Goal: Register for event/course

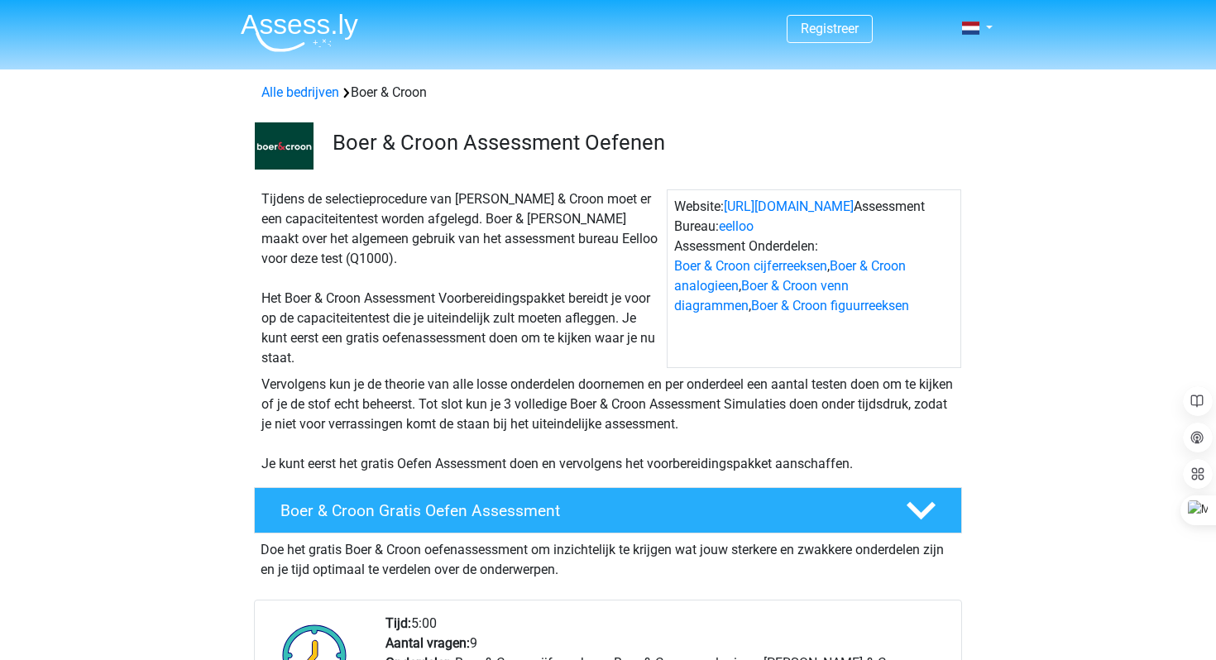
click at [387, 304] on div "Tijdens de selectieprocedure van Boer & Croon moet er een capaciteitentest word…" at bounding box center [461, 278] width 412 height 179
click at [222, 302] on div "Tijdens de selectieprocedure van Boer & Croon moet er een capaciteitentest word…" at bounding box center [608, 275] width 786 height 185
click at [229, 313] on div "Tijdens de selectieprocedure van Boer & Croon moet er een capaciteitentest word…" at bounding box center [608, 275] width 786 height 185
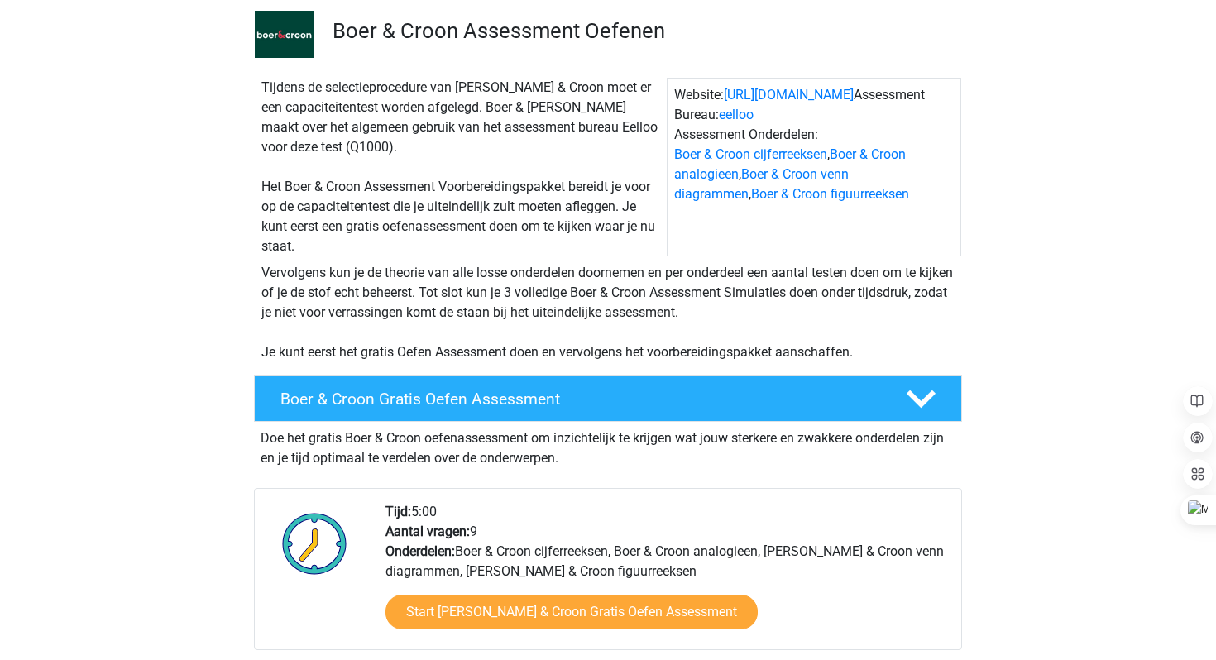
scroll to position [123, 0]
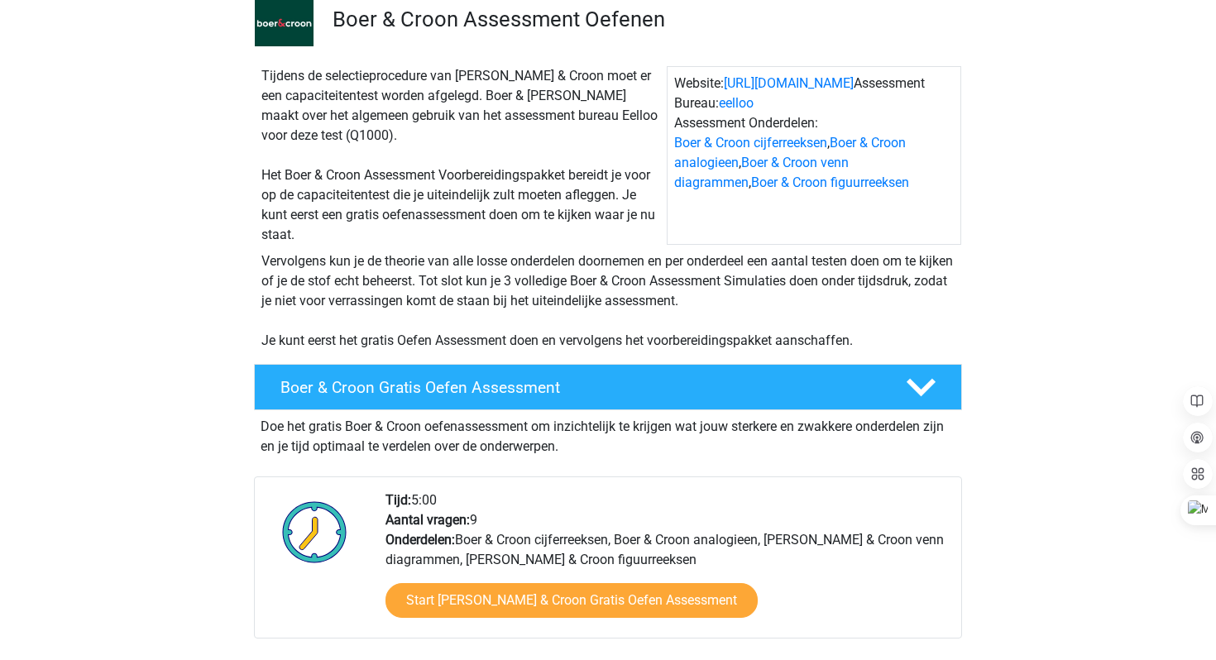
click at [229, 313] on div "Vervolgens kun je de theorie van alle losse onderdelen doornemen en per onderde…" at bounding box center [608, 298] width 786 height 106
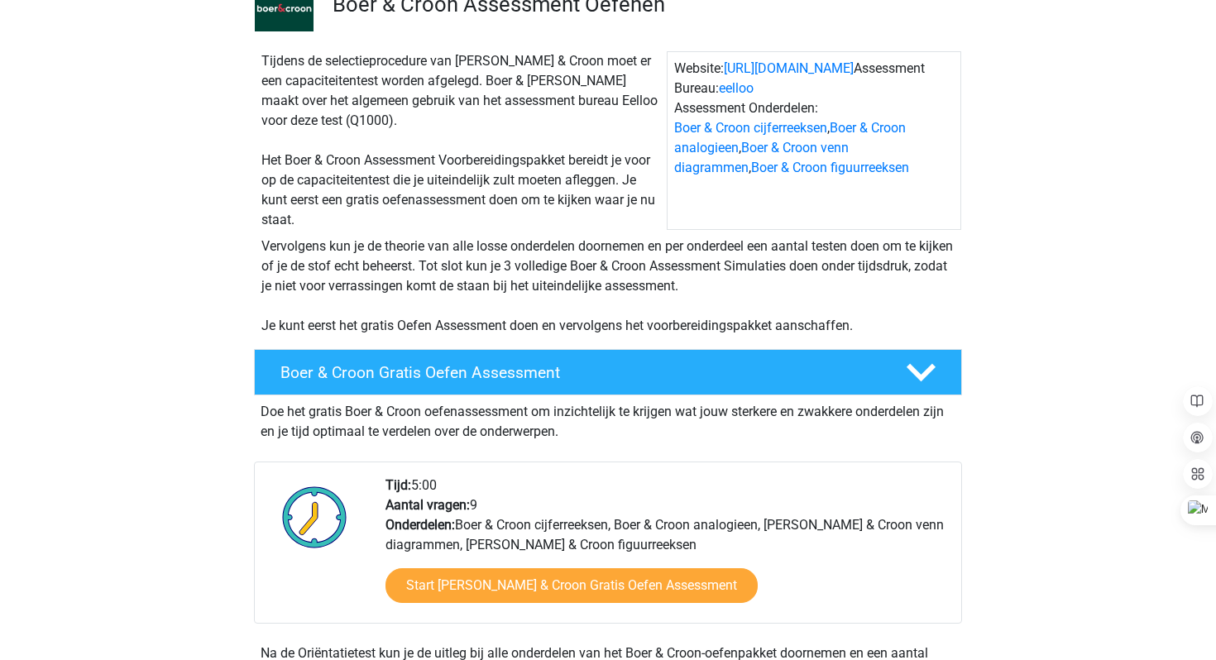
click at [223, 312] on div "Vervolgens kun je de theorie van alle losse onderdelen doornemen en per onderde…" at bounding box center [608, 283] width 786 height 106
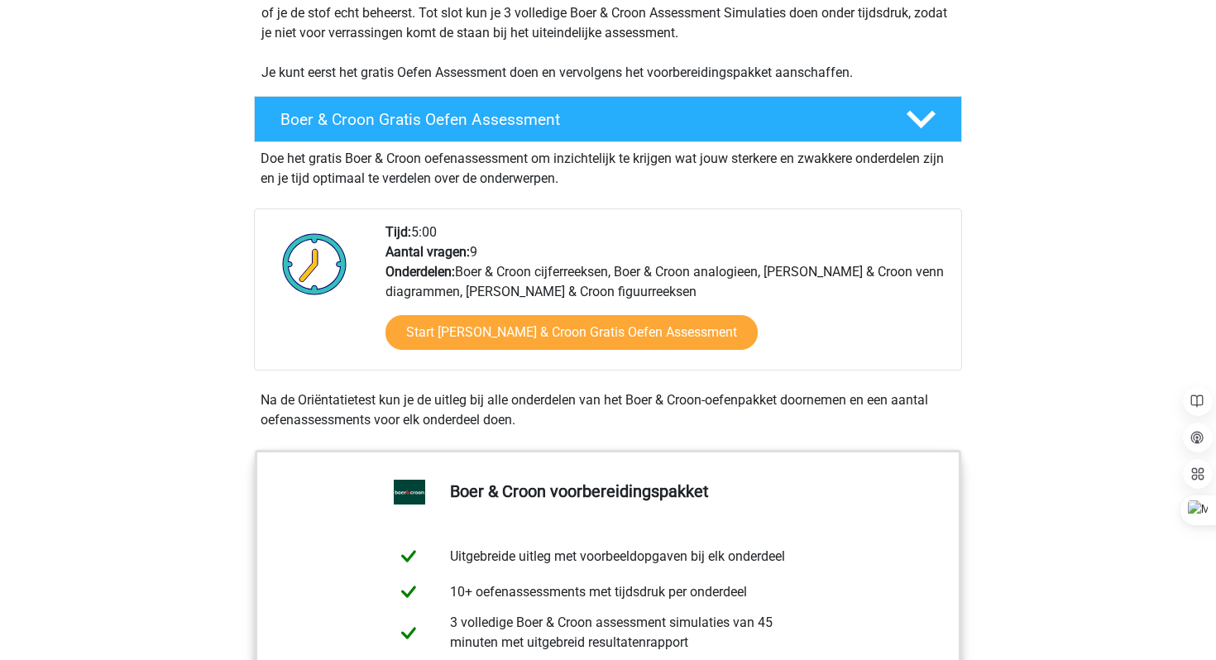
scroll to position [390, 0]
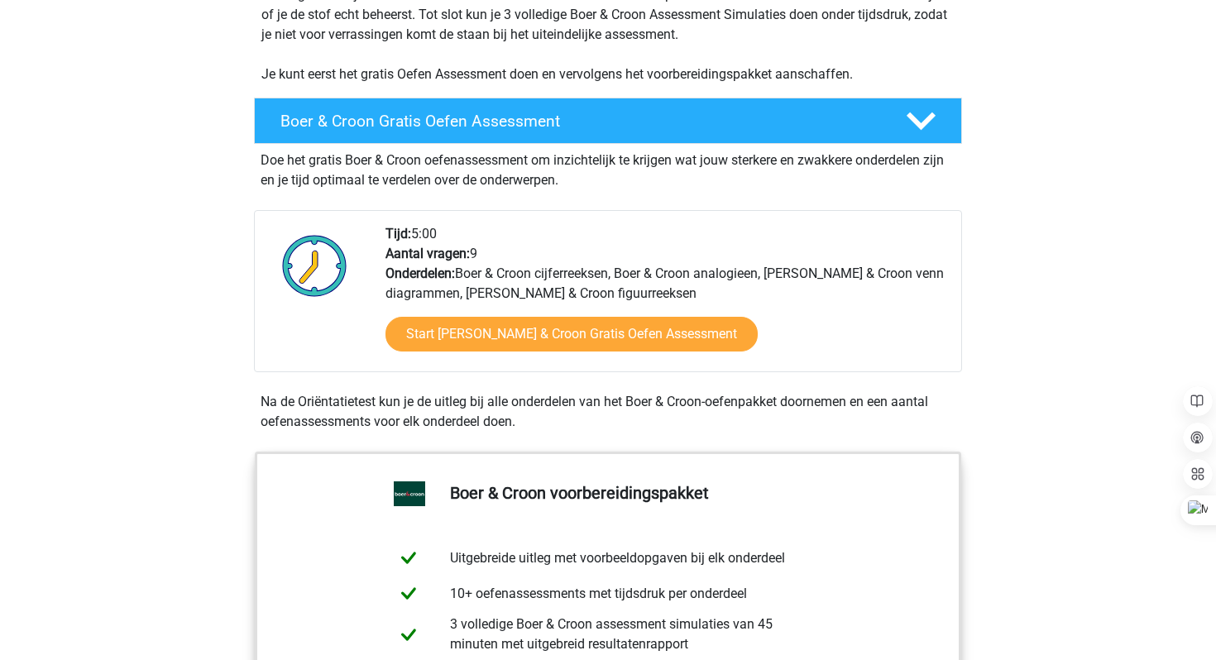
click at [221, 309] on div "Boer & Croon Gratis Oefen Assessment Doe het gratis Boer & Croon oefenassessmen…" at bounding box center [608, 268] width 786 height 354
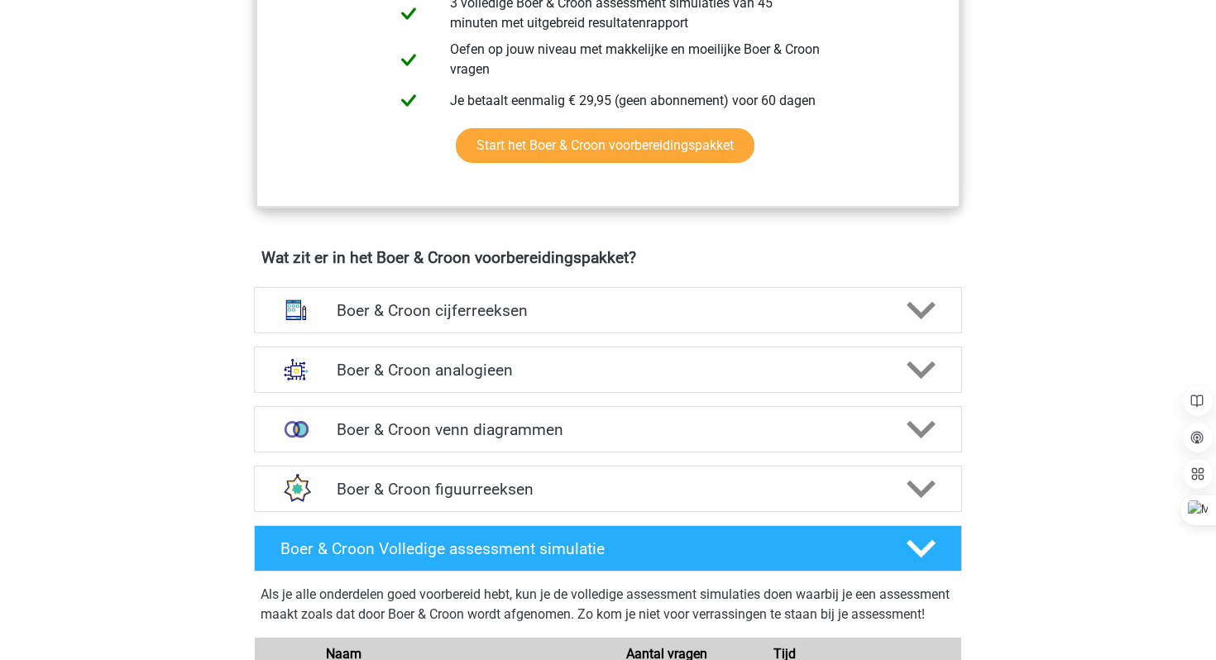
scroll to position [1012, 0]
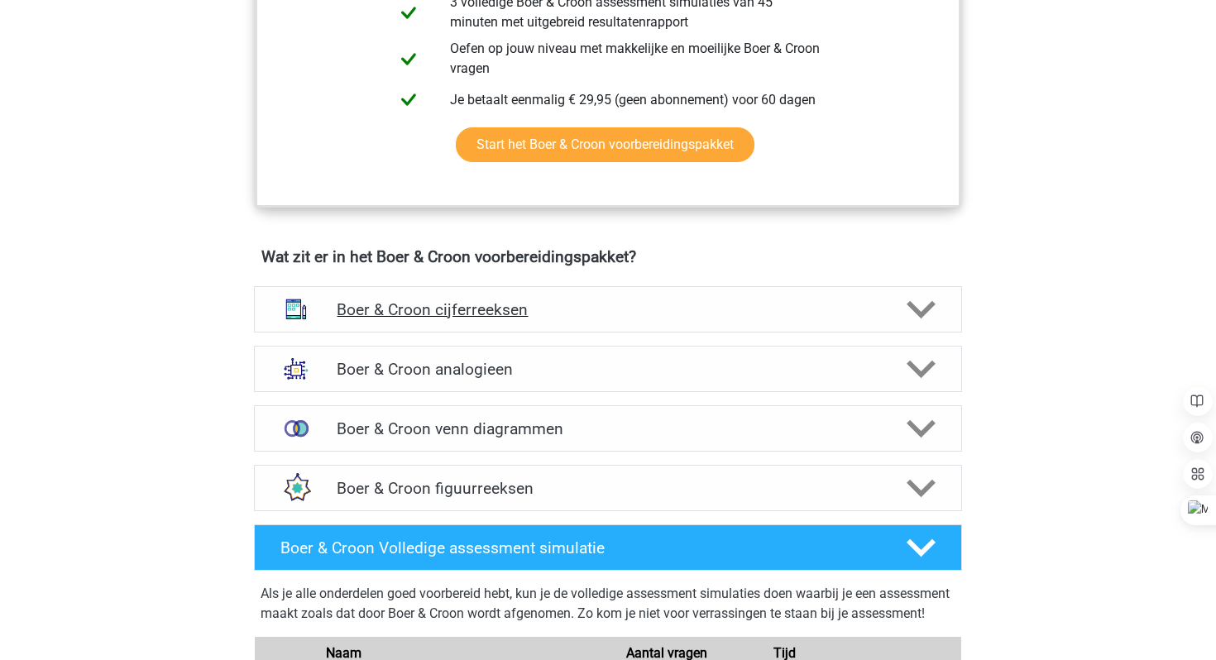
click at [405, 317] on h4 "Boer & Croon cijferreeksen" at bounding box center [608, 309] width 542 height 19
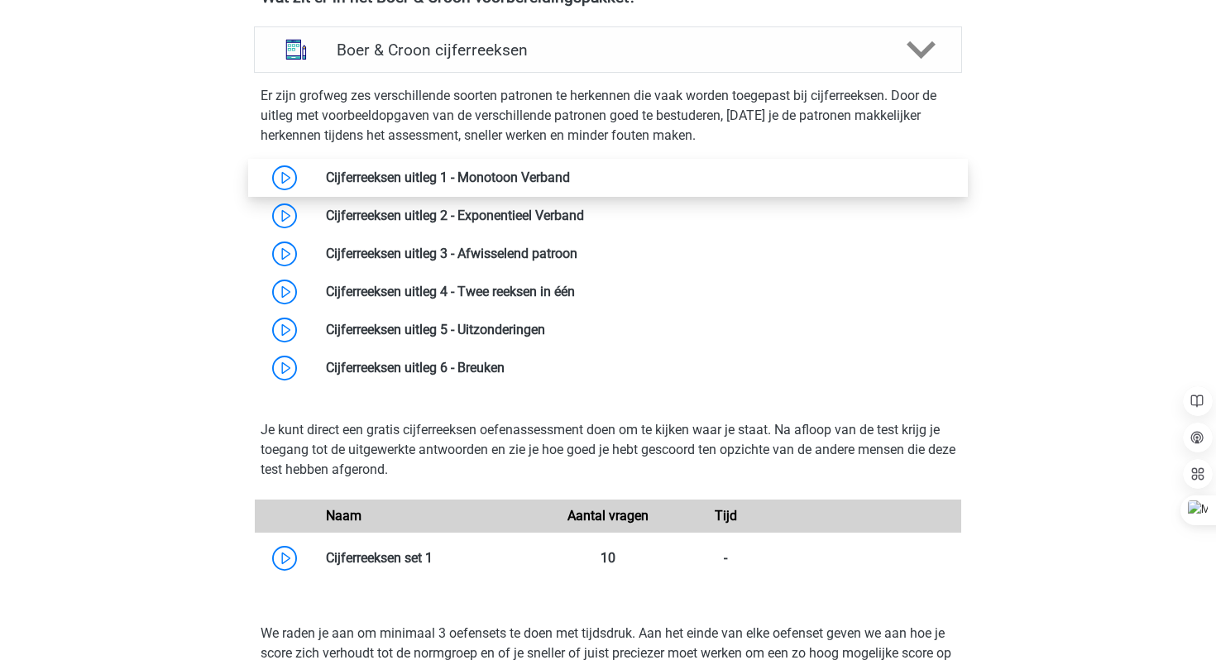
scroll to position [1273, 0]
click at [570, 178] on link at bounding box center [570, 177] width 0 height 16
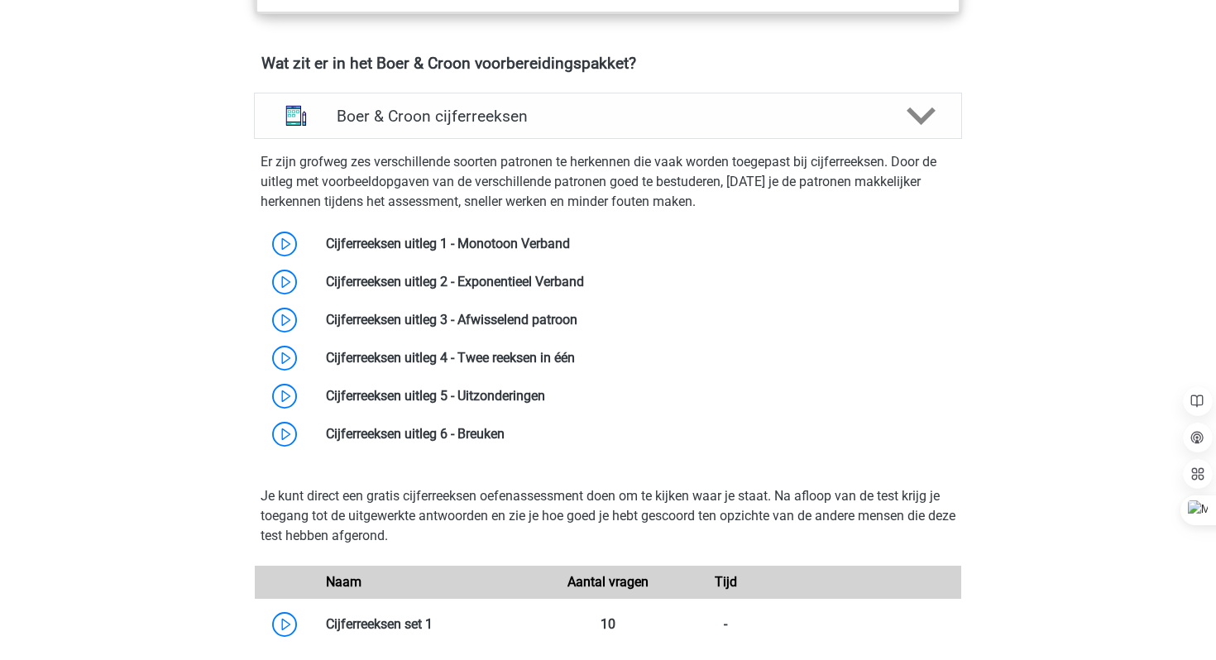
scroll to position [1202, 0]
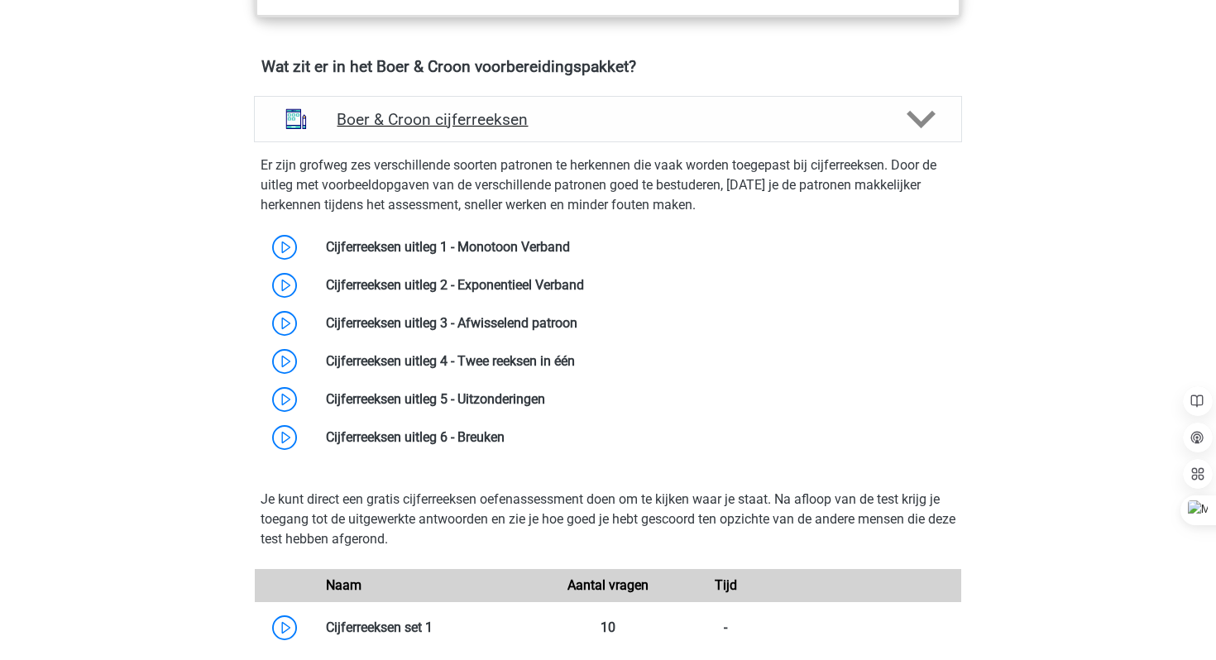
click at [453, 127] on h4 "Boer & Croon cijferreeksen" at bounding box center [608, 119] width 542 height 19
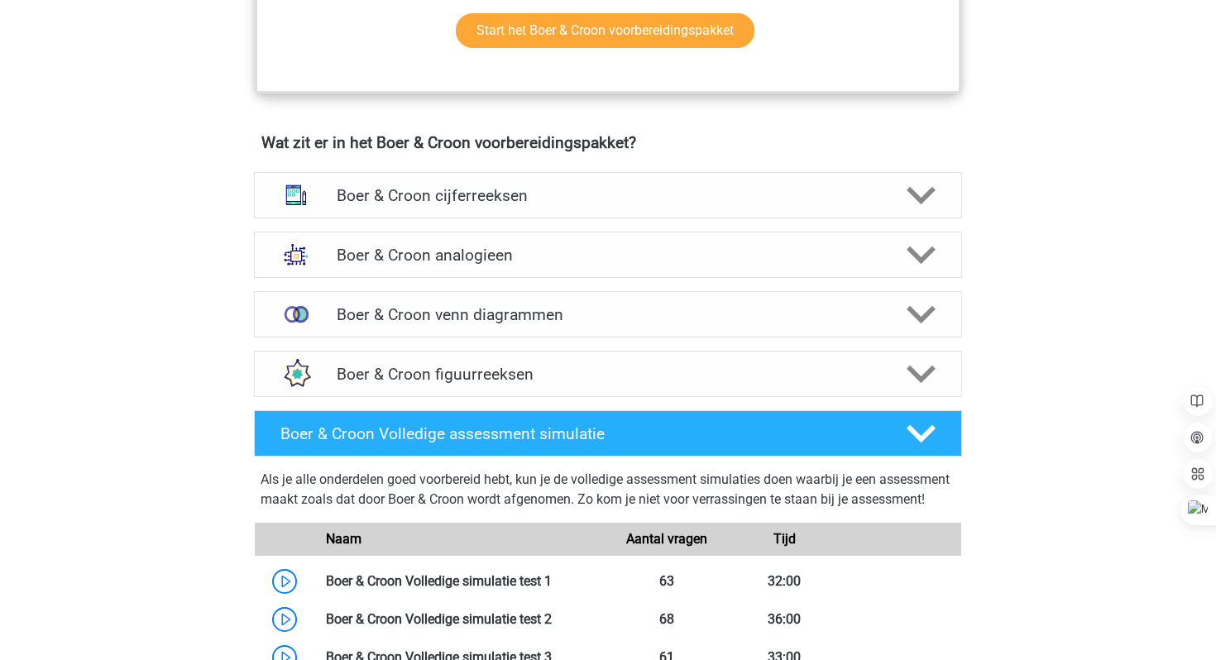
scroll to position [1124, 0]
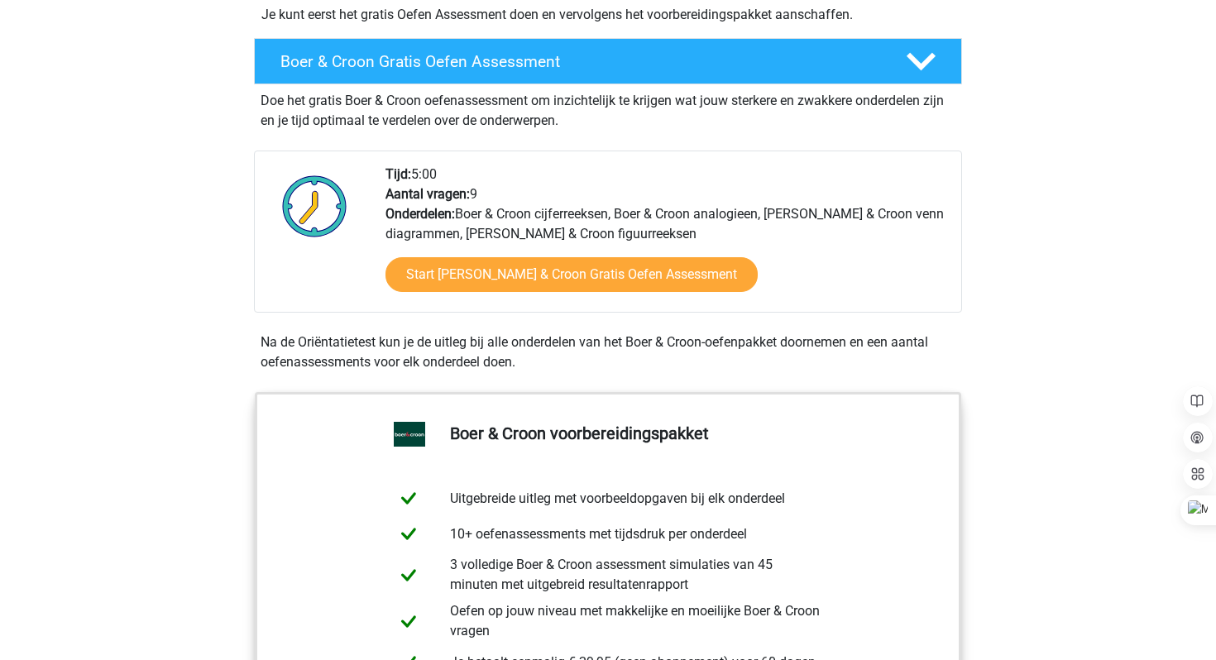
scroll to position [357, 0]
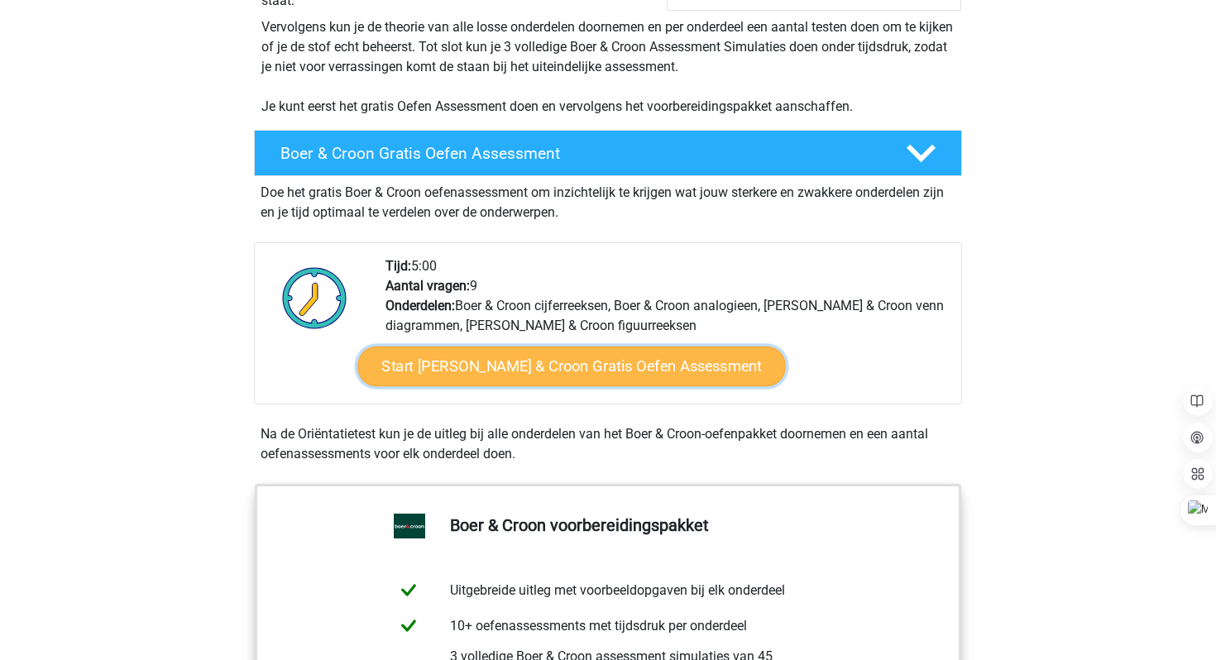
click at [458, 369] on link "Start Boer & Croon Gratis Oefen Assessment" at bounding box center [571, 367] width 429 height 40
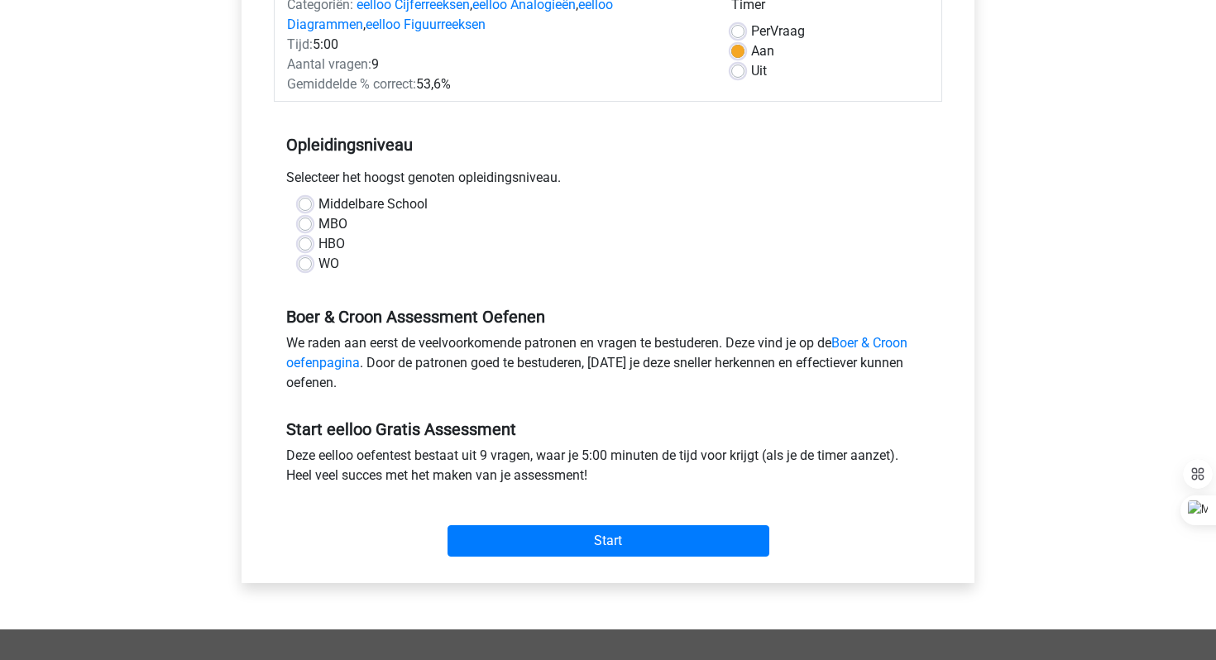
scroll to position [223, 0]
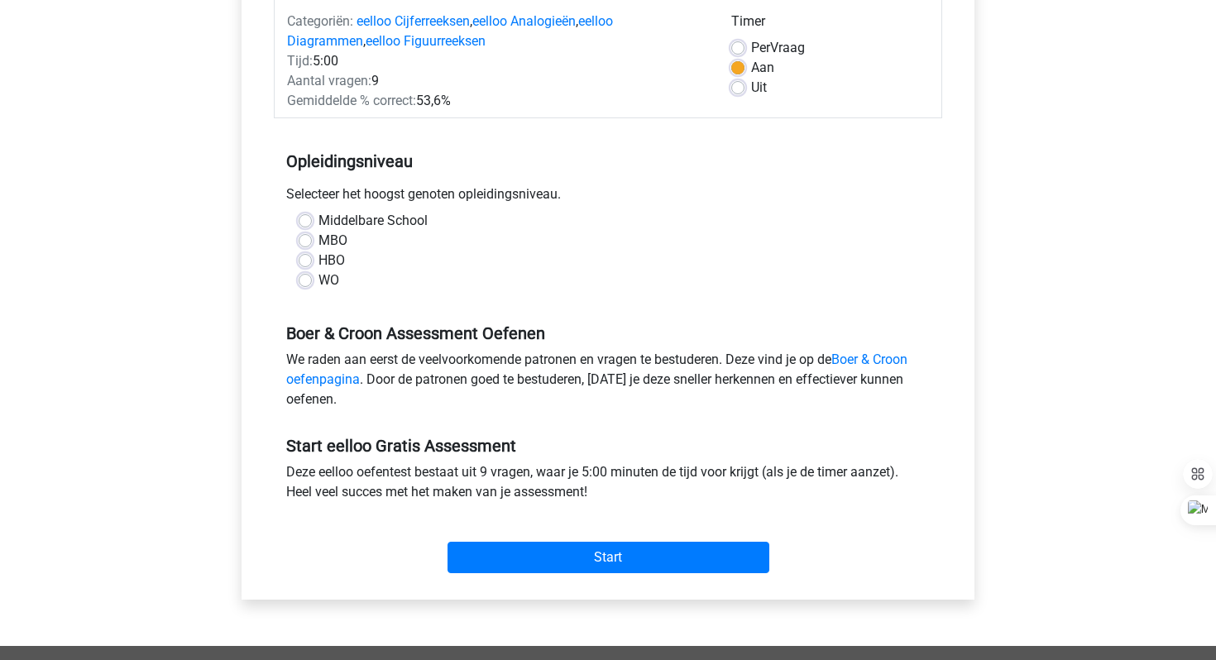
click at [319, 275] on label "WO" at bounding box center [329, 281] width 21 height 20
click at [306, 275] on input "WO" at bounding box center [305, 279] width 13 height 17
radio input "true"
click at [157, 46] on div "Registreer" at bounding box center [608, 430] width 1216 height 1306
